Goal: Task Accomplishment & Management: Use online tool/utility

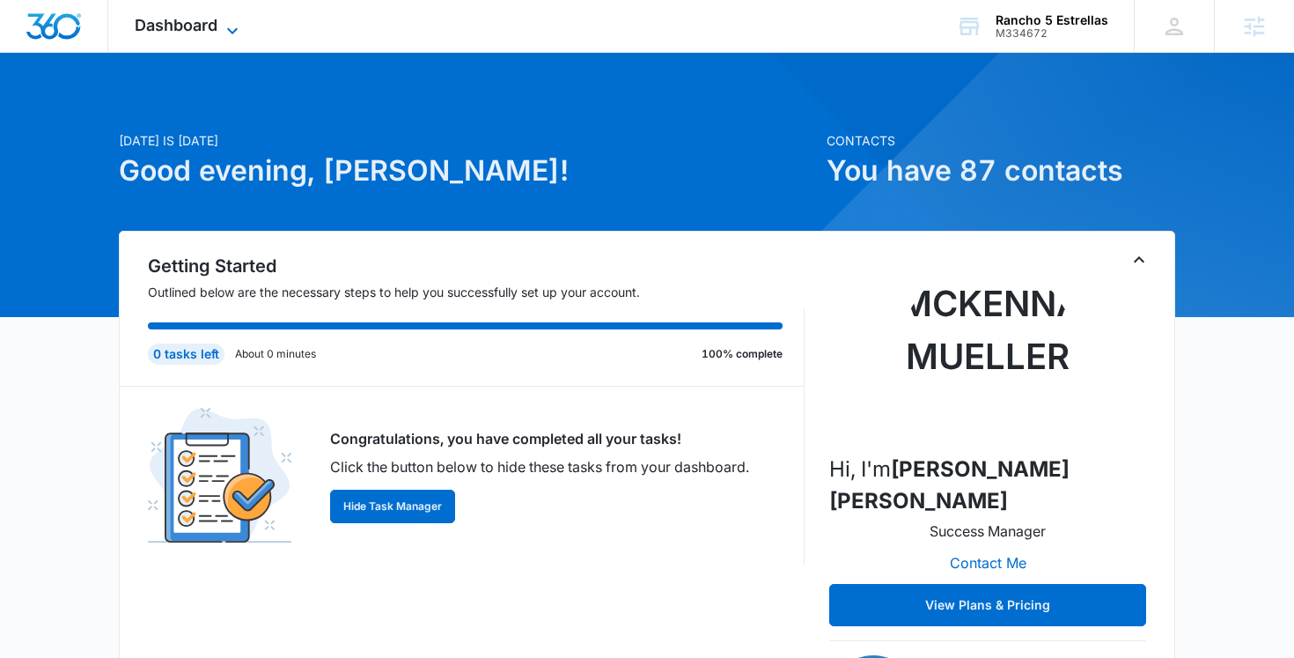
click at [185, 28] on span "Dashboard" at bounding box center [176, 25] width 83 height 18
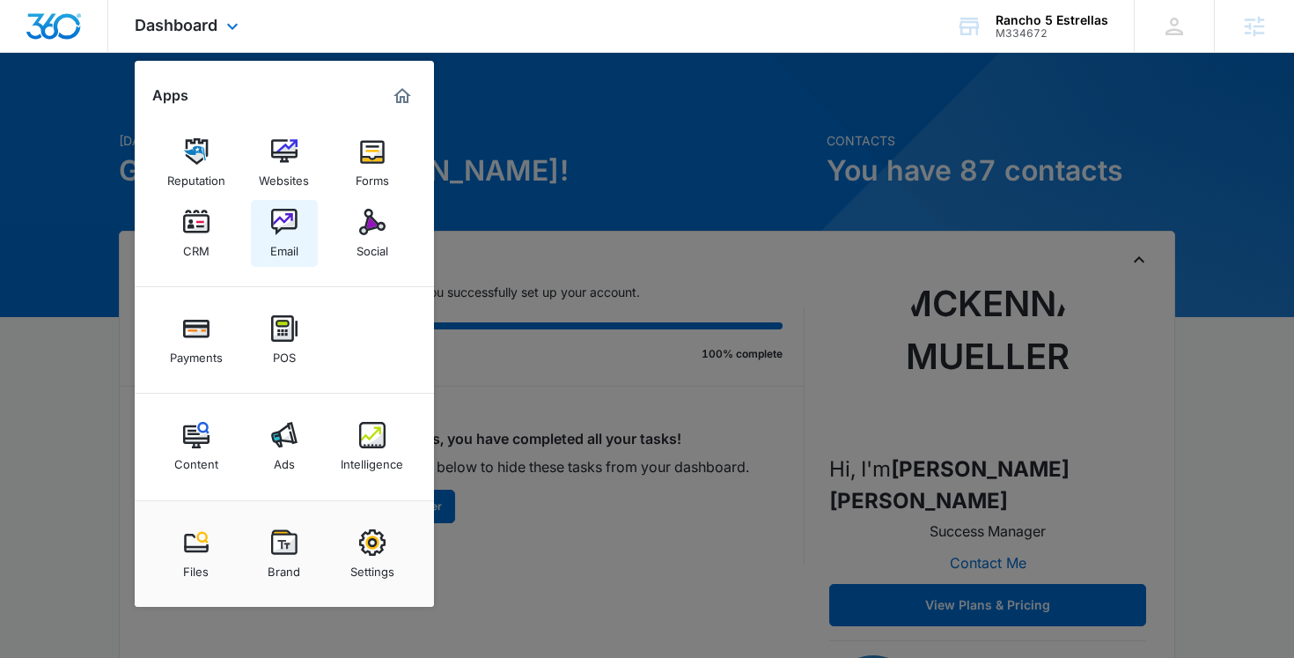
click at [270, 236] on div "Email" at bounding box center [284, 246] width 28 height 23
